Goal: Information Seeking & Learning: Learn about a topic

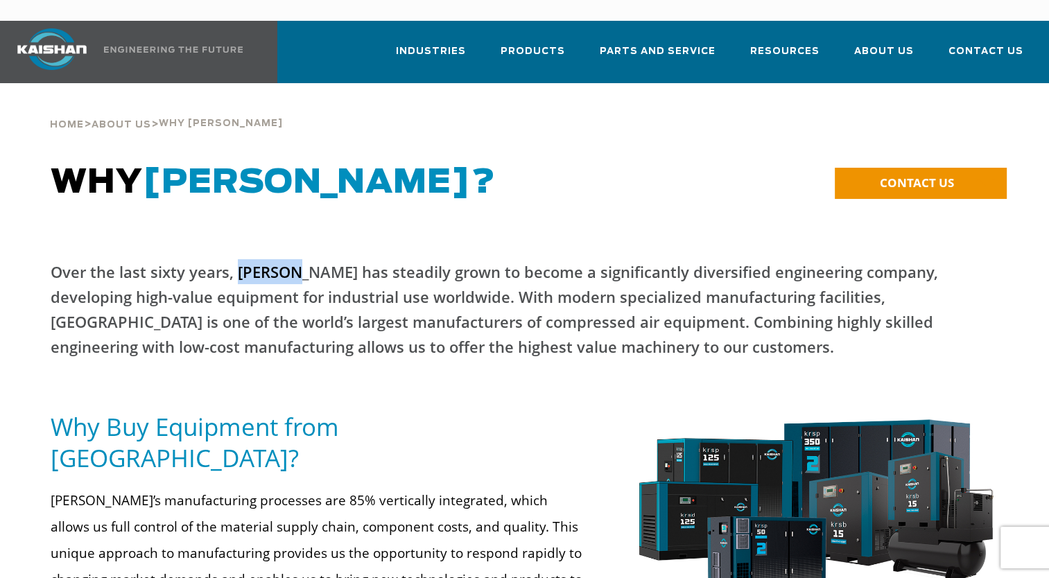
drag, startPoint x: 235, startPoint y: 250, endPoint x: 294, endPoint y: 260, distance: 59.9
click at [294, 260] on p "Over the last sixty years, [PERSON_NAME] has steadily grown to become a signifi…" at bounding box center [525, 309] width 949 height 100
copy p "Kaishan"
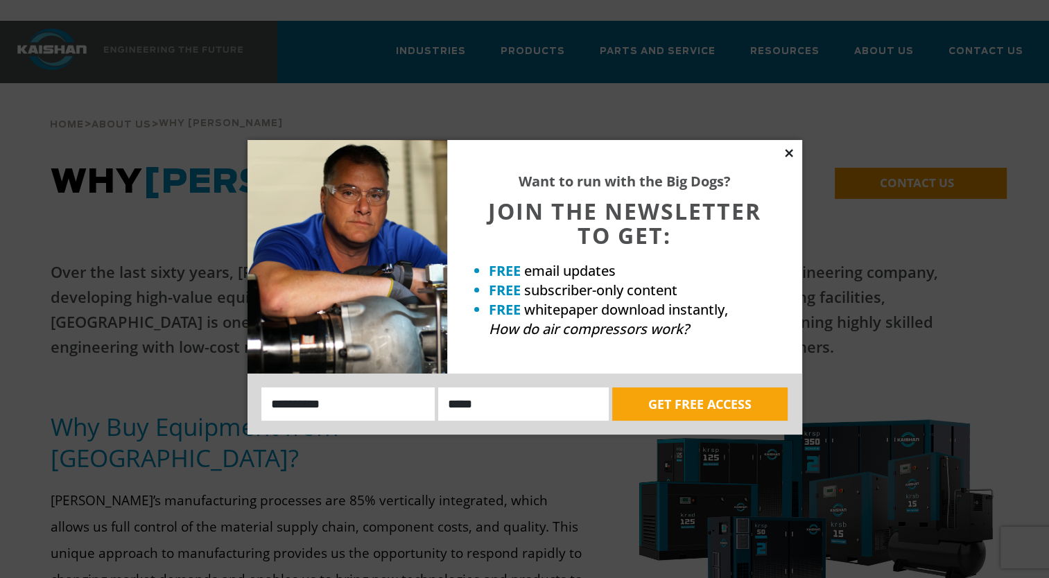
click at [788, 155] on icon at bounding box center [789, 153] width 12 height 12
